Goal: Task Accomplishment & Management: Use online tool/utility

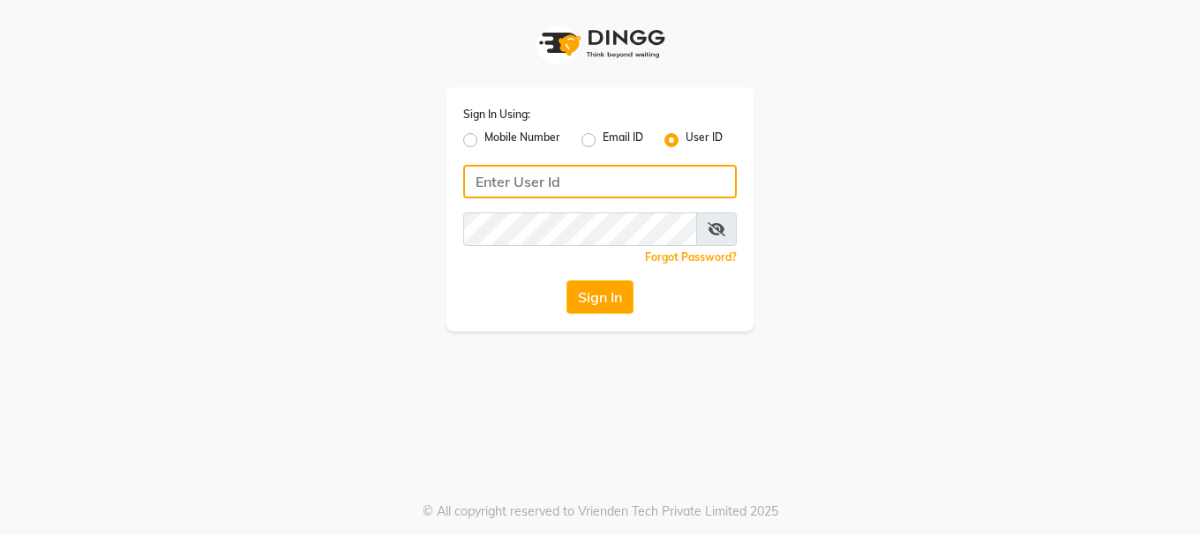
click at [553, 186] on input "Username" at bounding box center [599, 182] width 273 height 34
click at [484, 144] on label "Mobile Number" at bounding box center [522, 140] width 76 height 21
click at [484, 141] on input "Mobile Number" at bounding box center [489, 135] width 11 height 11
radio input "true"
radio input "false"
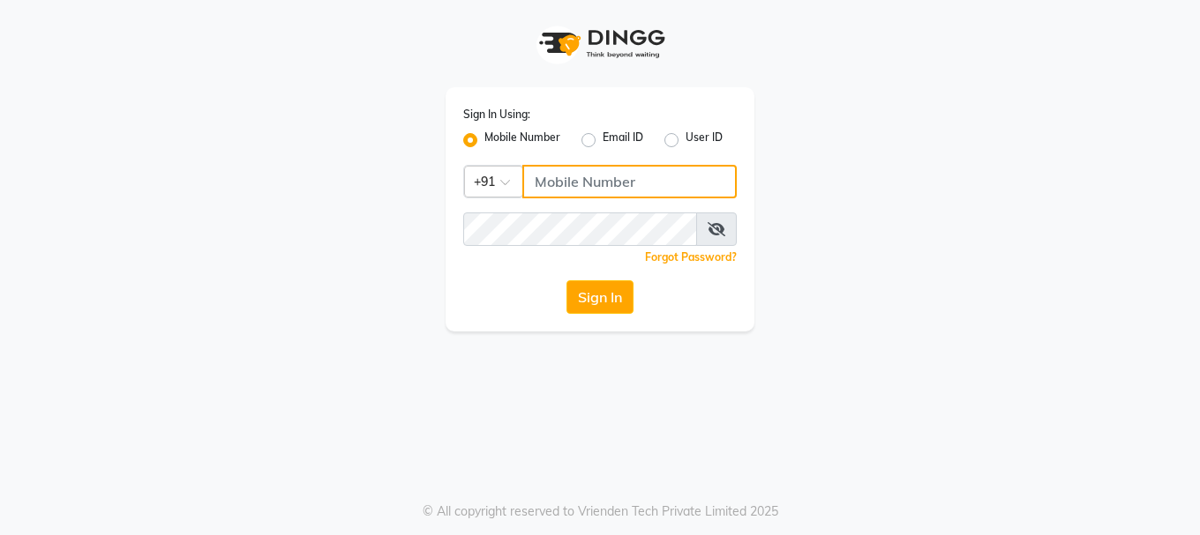
click at [547, 185] on input "Username" at bounding box center [629, 182] width 214 height 34
type input "9156651369"
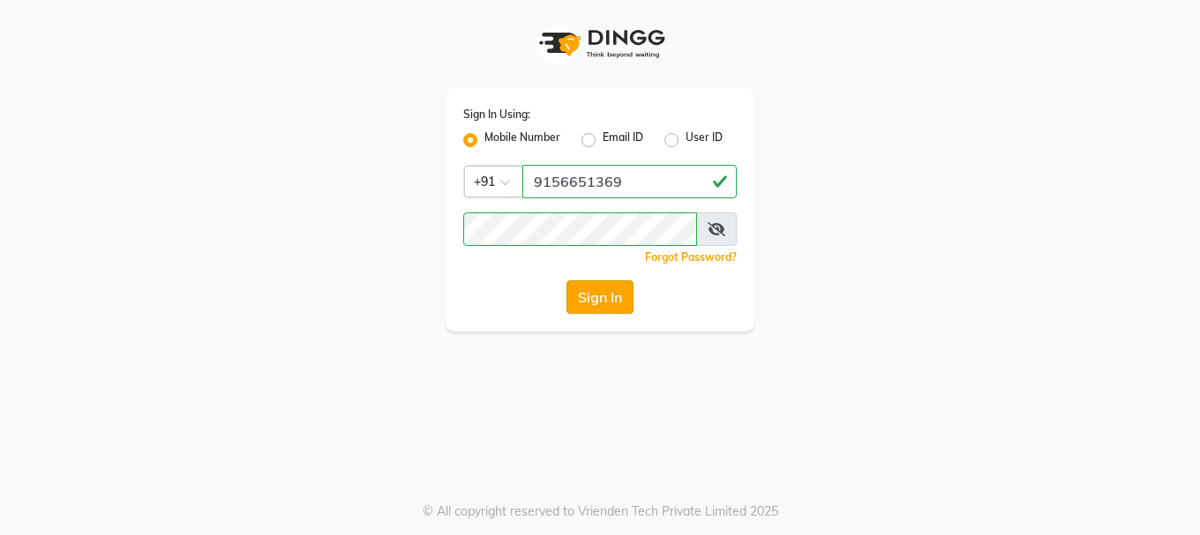
click at [585, 294] on button "Sign In" at bounding box center [599, 298] width 67 height 34
click at [585, 294] on div "Sign In" at bounding box center [599, 298] width 273 height 34
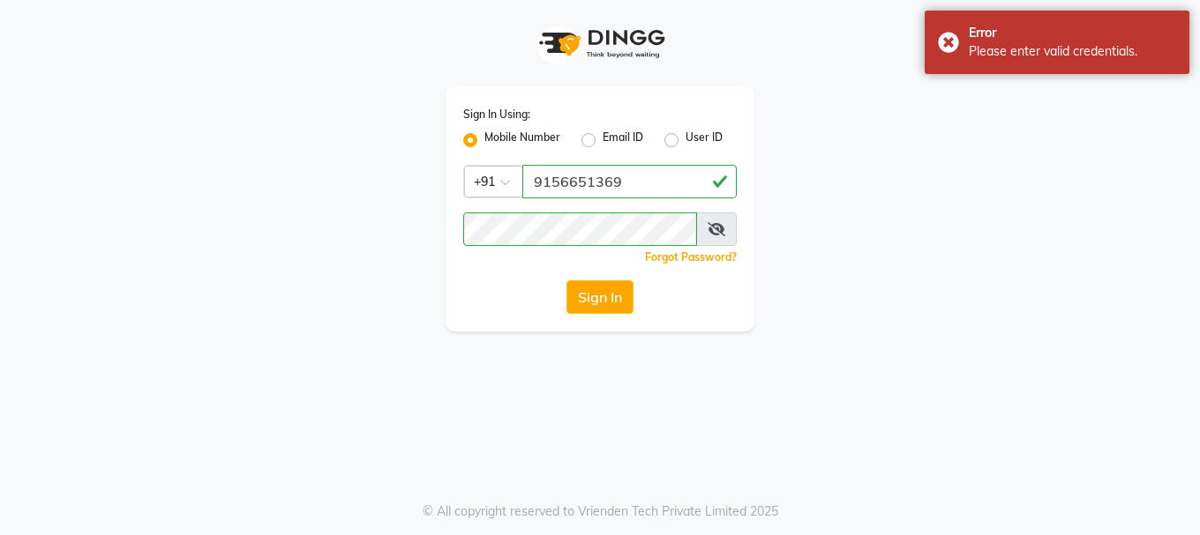
click at [723, 228] on icon at bounding box center [717, 229] width 18 height 14
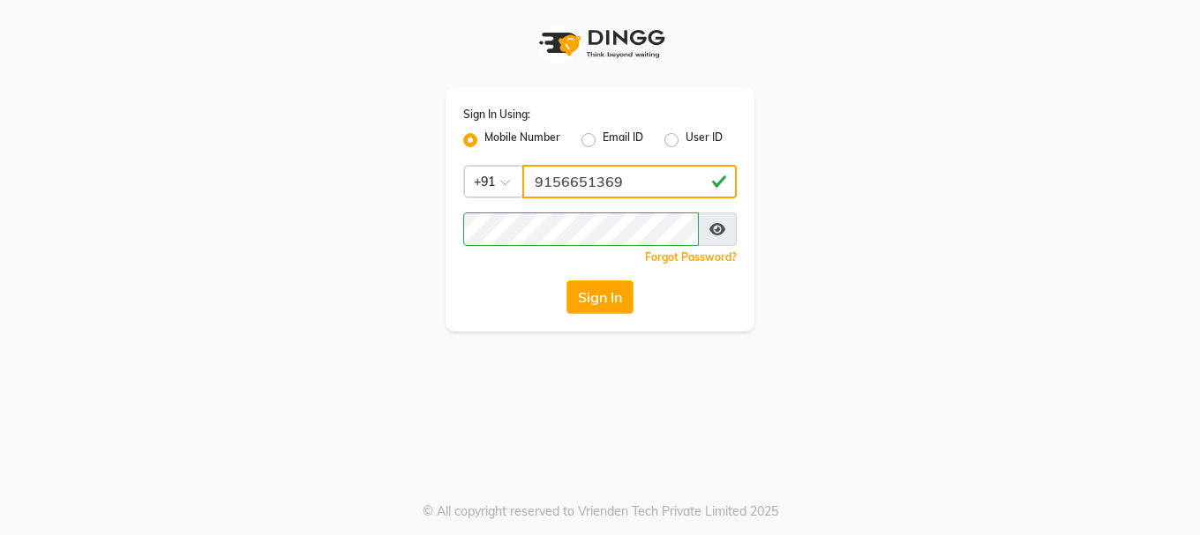
click at [632, 187] on input "9156651369" at bounding box center [629, 182] width 214 height 34
click at [618, 297] on button "Sign In" at bounding box center [599, 298] width 67 height 34
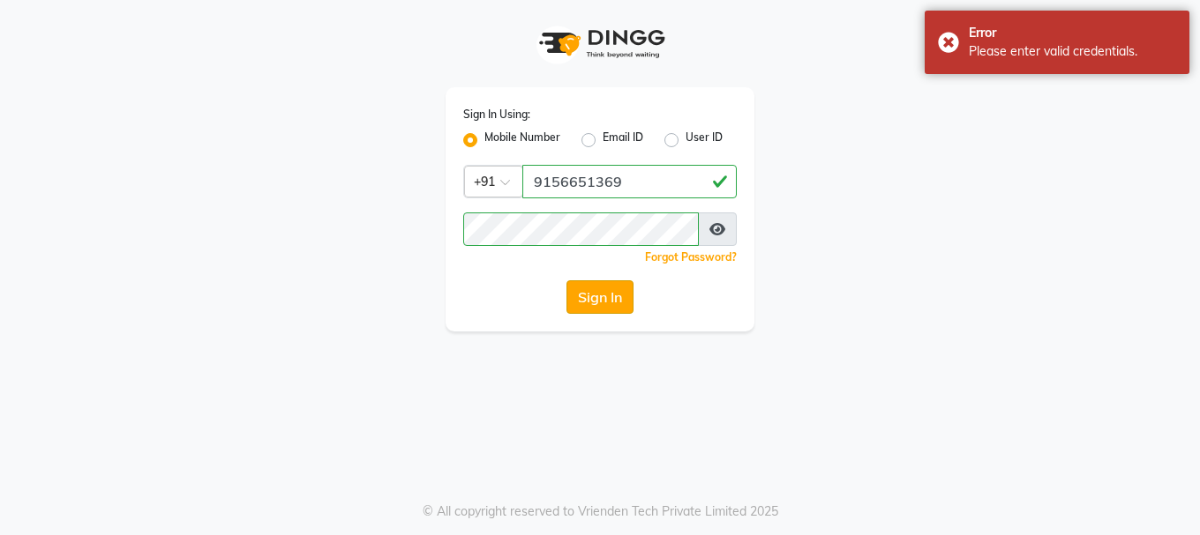
click at [618, 297] on button "Sign In" at bounding box center [599, 298] width 67 height 34
click at [614, 299] on button "Sign In" at bounding box center [599, 298] width 67 height 34
